Goal: Transaction & Acquisition: Purchase product/service

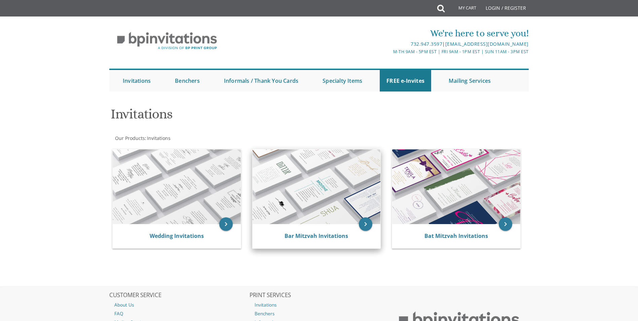
click at [283, 191] on img at bounding box center [317, 186] width 128 height 75
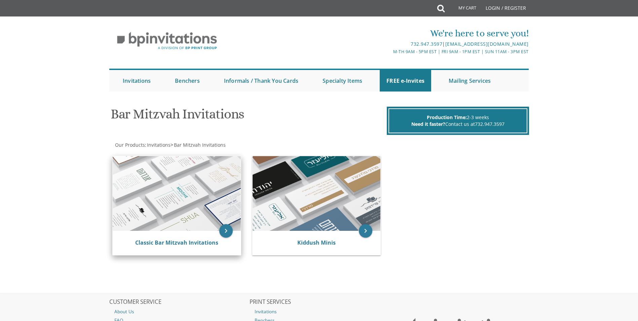
click at [161, 213] on img at bounding box center [177, 193] width 128 height 75
click at [189, 198] on img at bounding box center [177, 193] width 128 height 75
click at [156, 242] on link "Classic Bar Mitzvah Invitations" at bounding box center [176, 242] width 83 height 7
click at [167, 243] on link "Classic Bar Mitzvah Invitations" at bounding box center [176, 242] width 83 height 7
